Goal: Task Accomplishment & Management: Manage account settings

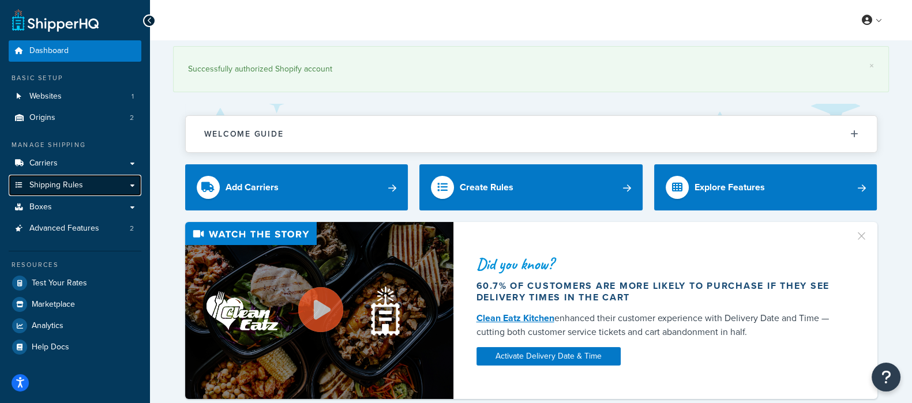
click at [67, 181] on span "Shipping Rules" at bounding box center [56, 186] width 54 height 10
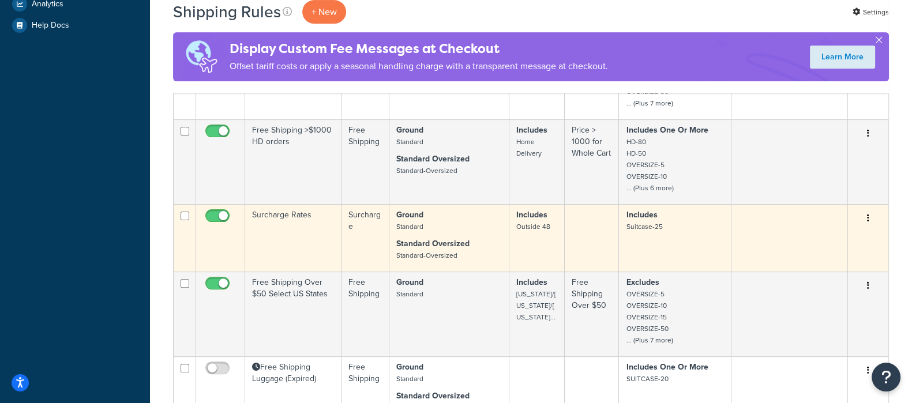
scroll to position [793, 0]
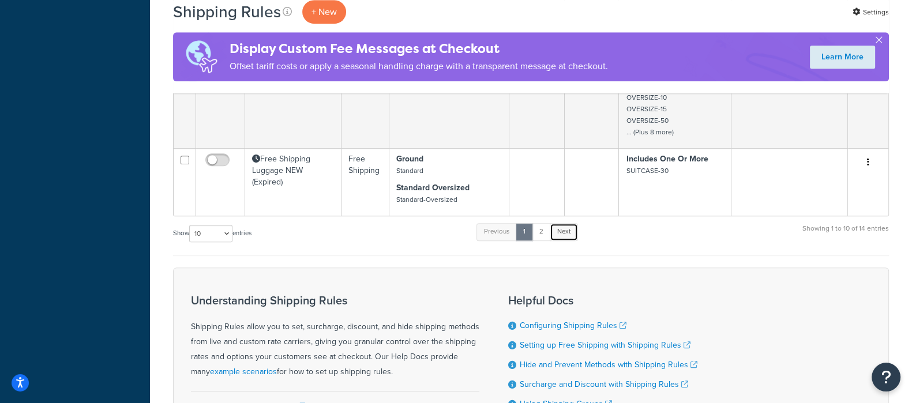
click at [555, 228] on link "Next" at bounding box center [564, 231] width 28 height 17
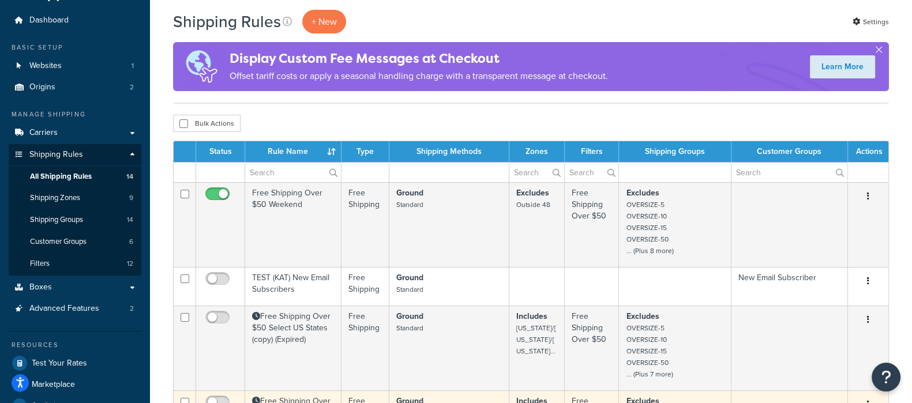
scroll to position [0, 0]
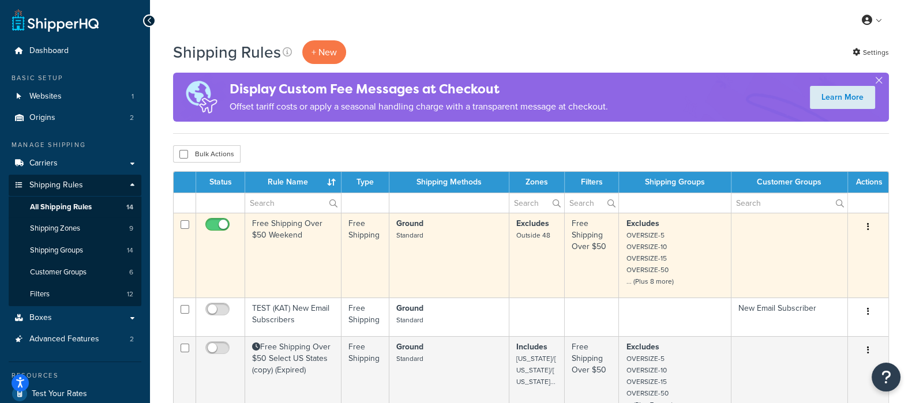
click at [872, 220] on button "button" at bounding box center [868, 227] width 16 height 18
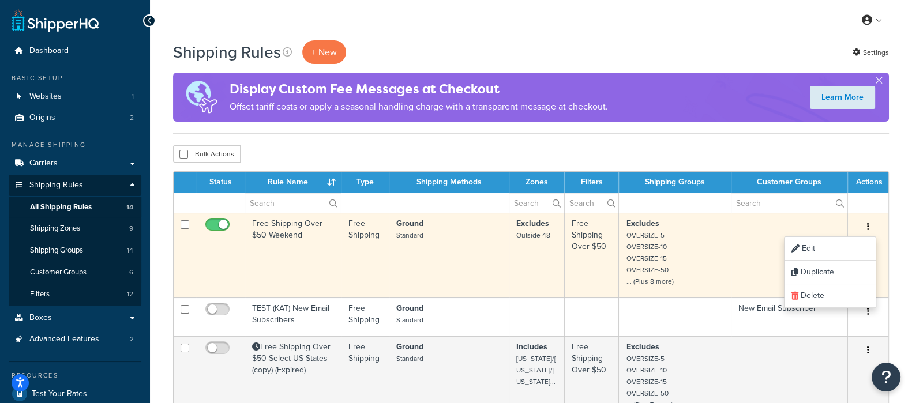
click at [314, 226] on td "Free Shipping Over $50 Weekend" at bounding box center [293, 255] width 96 height 85
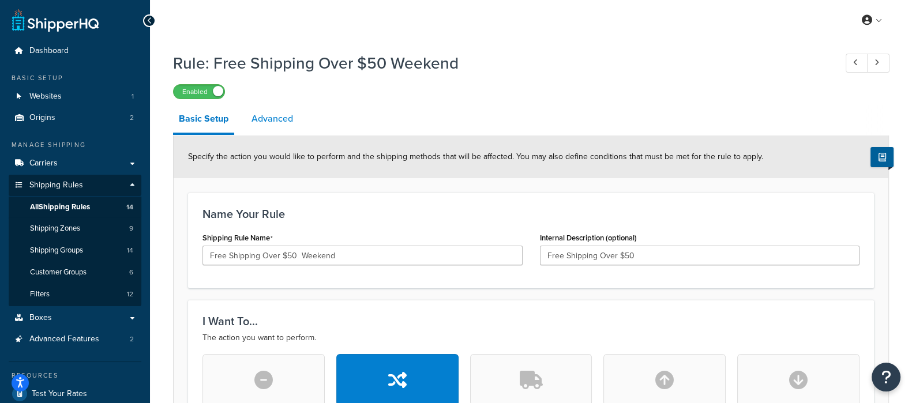
click at [275, 122] on link "Advanced" at bounding box center [272, 119] width 53 height 28
